Goal: Check status: Check status

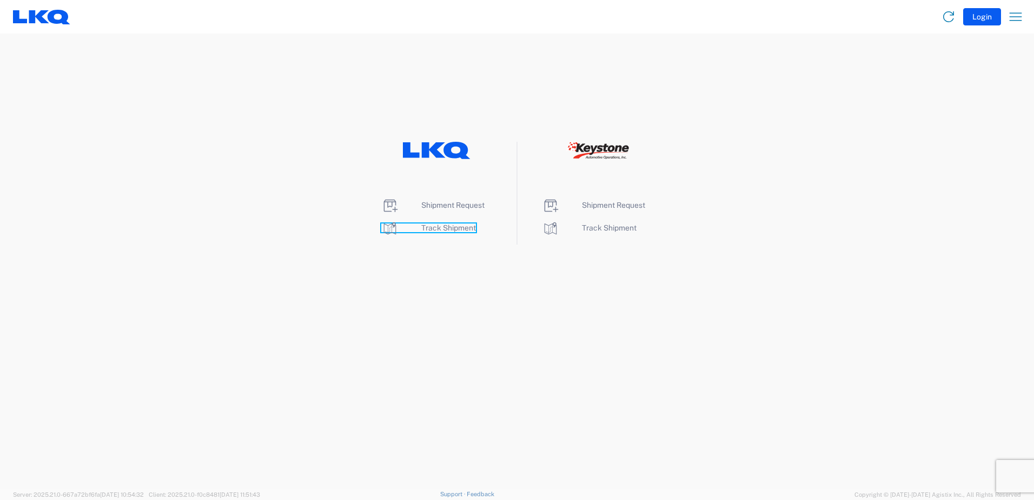
click at [444, 227] on span "Track Shipment" at bounding box center [448, 227] width 55 height 9
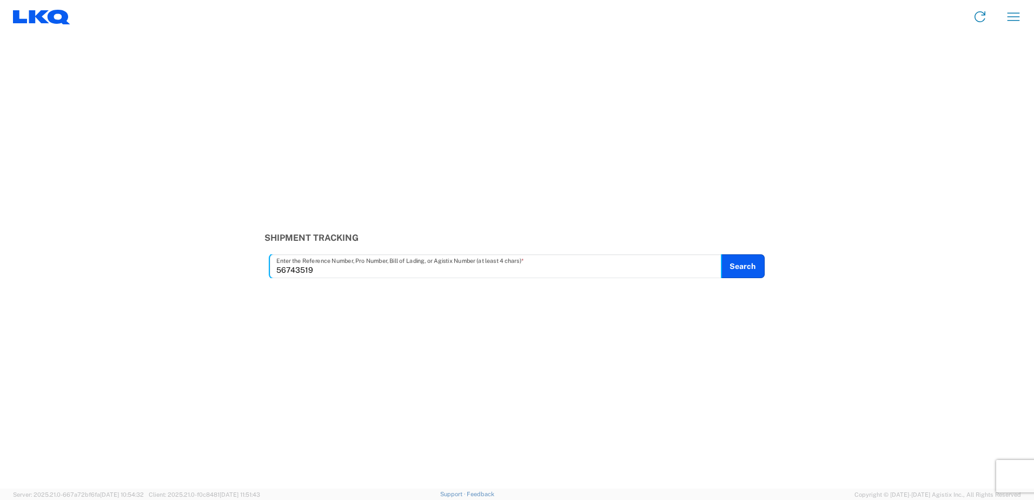
type input "56743519"
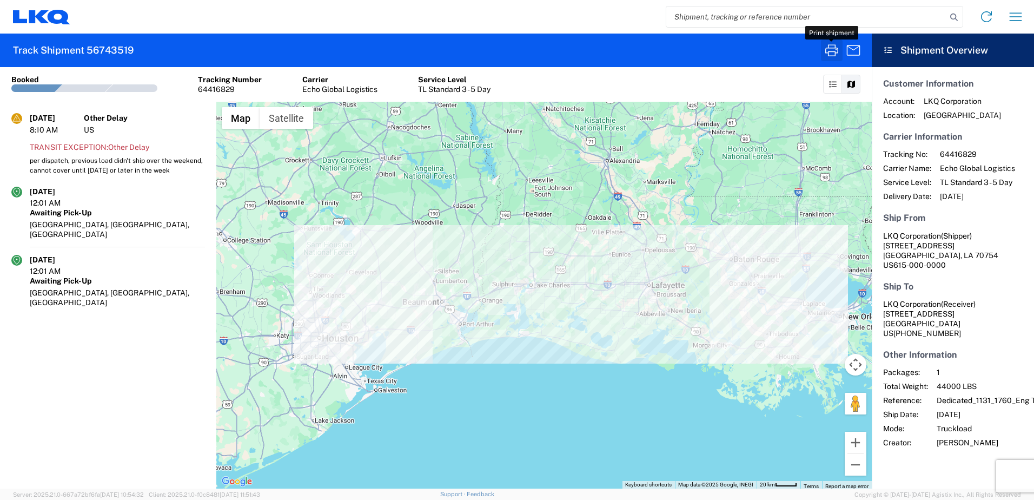
click at [832, 52] on icon "button" at bounding box center [831, 50] width 17 height 17
